Goal: Information Seeking & Learning: Find specific fact

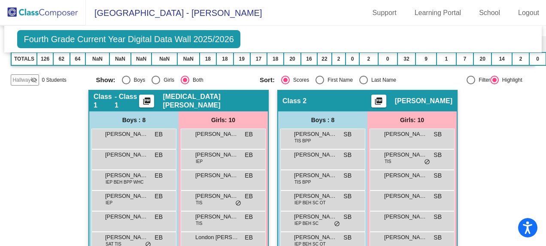
scroll to position [86, 0]
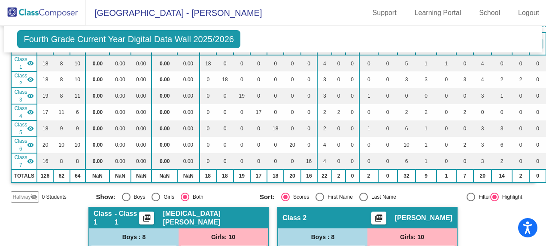
click at [134, 15] on span "[GEOGRAPHIC_DATA] - [PERSON_NAME]" at bounding box center [174, 13] width 176 height 14
click at [62, 15] on img at bounding box center [43, 12] width 86 height 25
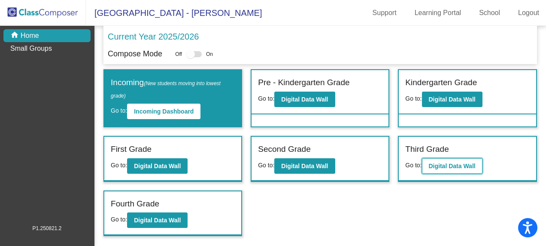
click at [451, 161] on button "Digital Data Wall" at bounding box center [452, 165] width 61 height 15
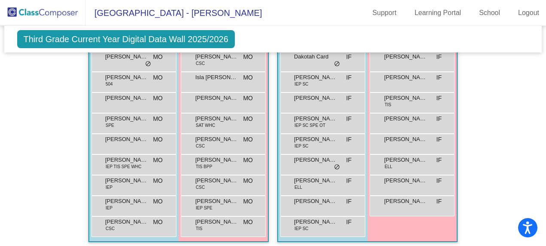
scroll to position [870, 0]
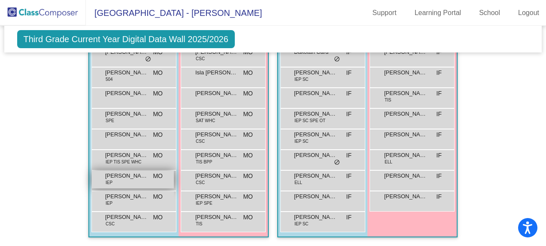
click at [117, 179] on div "[PERSON_NAME] IEP MO lock do_not_disturb_alt" at bounding box center [133, 179] width 82 height 18
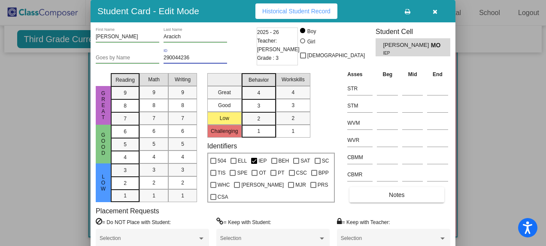
drag, startPoint x: 188, startPoint y: 56, endPoint x: 163, endPoint y: 58, distance: 25.0
click at [163, 58] on div "Goes by Name 290044236 ID" at bounding box center [175, 59] width 159 height 21
click at [434, 10] on icon "button" at bounding box center [435, 12] width 5 height 6
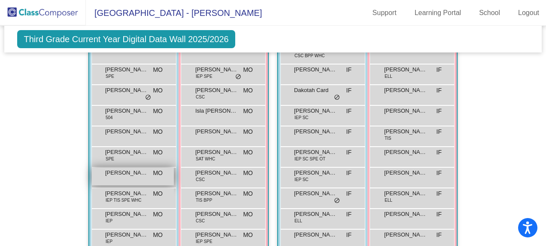
scroll to position [784, 0]
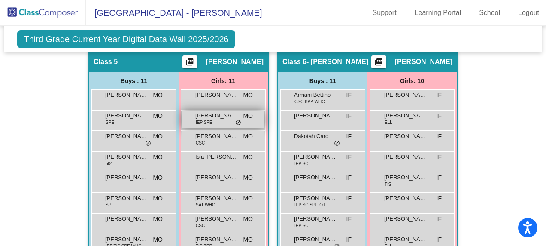
click at [212, 116] on span "[PERSON_NAME]" at bounding box center [216, 115] width 43 height 9
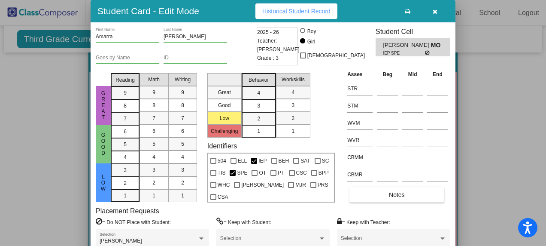
click at [191, 54] on div "ID" at bounding box center [196, 56] width 64 height 15
click at [188, 60] on input "ID" at bounding box center [196, 58] width 64 height 6
click at [435, 9] on icon "button" at bounding box center [435, 12] width 5 height 6
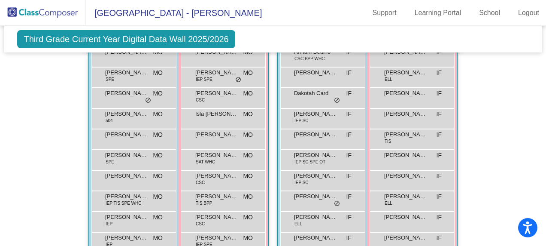
scroll to position [870, 0]
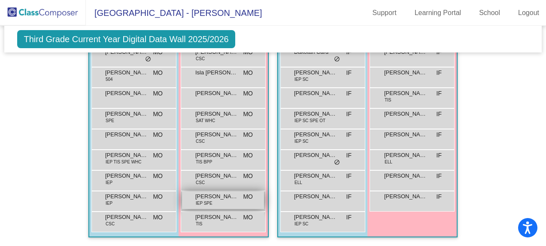
click at [218, 195] on span "[PERSON_NAME]" at bounding box center [216, 196] width 43 height 9
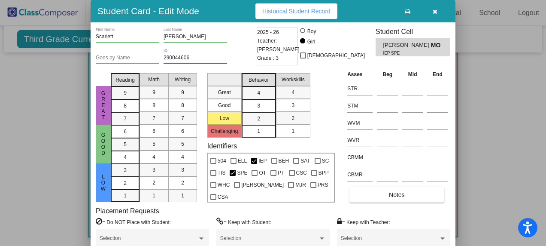
drag, startPoint x: 191, startPoint y: 59, endPoint x: 164, endPoint y: 58, distance: 26.2
click at [164, 58] on input "290044606" at bounding box center [196, 58] width 64 height 6
click at [433, 10] on icon "button" at bounding box center [435, 12] width 5 height 6
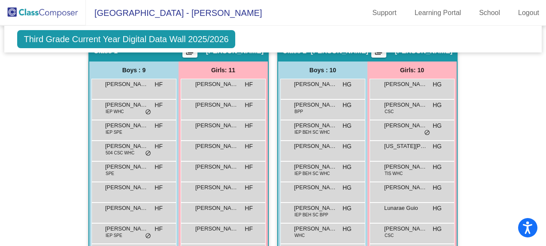
scroll to position [225, 0]
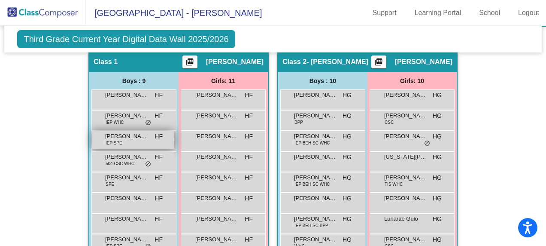
click at [135, 132] on span "[PERSON_NAME]" at bounding box center [126, 136] width 43 height 9
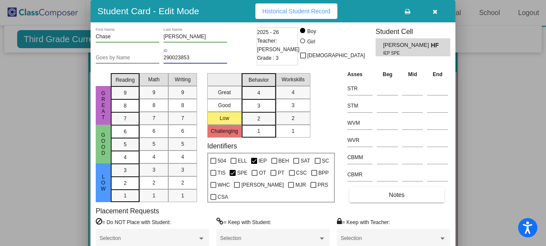
drag, startPoint x: 189, startPoint y: 56, endPoint x: 164, endPoint y: 59, distance: 25.6
click at [164, 59] on input "290023853" at bounding box center [196, 58] width 64 height 6
click at [438, 9] on button "button" at bounding box center [434, 10] width 27 height 15
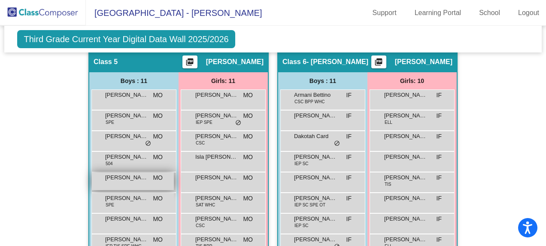
scroll to position [870, 0]
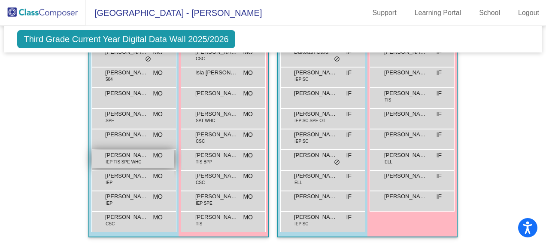
click at [123, 158] on span "IEP TIS SPE WHC" at bounding box center [124, 161] width 36 height 6
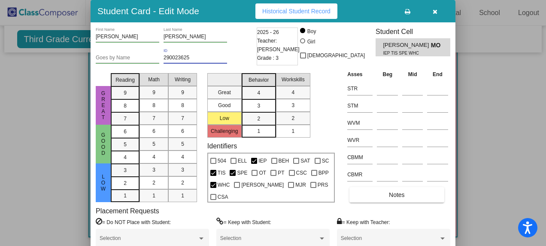
drag, startPoint x: 190, startPoint y: 55, endPoint x: 164, endPoint y: 57, distance: 26.3
click at [164, 57] on input "290023625" at bounding box center [196, 58] width 64 height 6
click at [434, 11] on icon "button" at bounding box center [435, 12] width 5 height 6
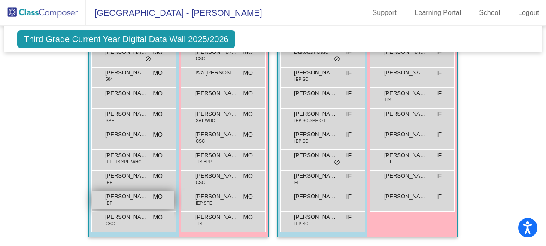
click at [118, 199] on div "[PERSON_NAME] IEP MO lock do_not_disturb_alt" at bounding box center [133, 200] width 82 height 18
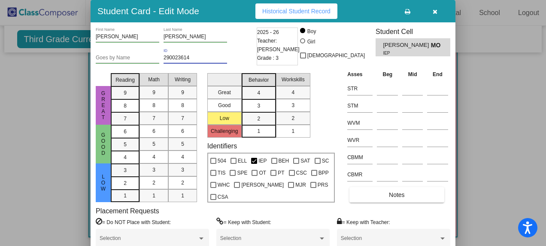
drag, startPoint x: 191, startPoint y: 58, endPoint x: 163, endPoint y: 59, distance: 27.5
click at [163, 59] on div "Goes by Name 290023614 ID" at bounding box center [175, 59] width 159 height 21
